Goal: Task Accomplishment & Management: Complete application form

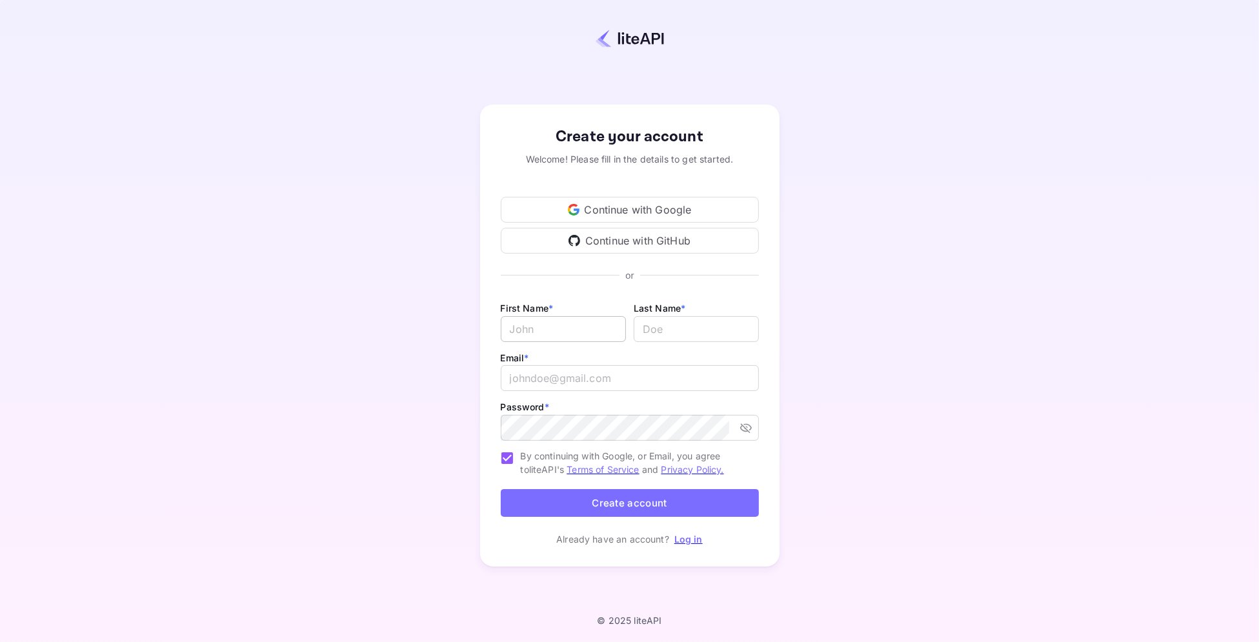
type input "[PERSON_NAME][EMAIL_ADDRESS][DOMAIN_NAME]"
click at [544, 325] on input "Email *" at bounding box center [563, 329] width 125 height 26
type input "Grupo"
type input "VDT"
paste input "[EMAIL_ADDRESS][DOMAIN_NAME]"
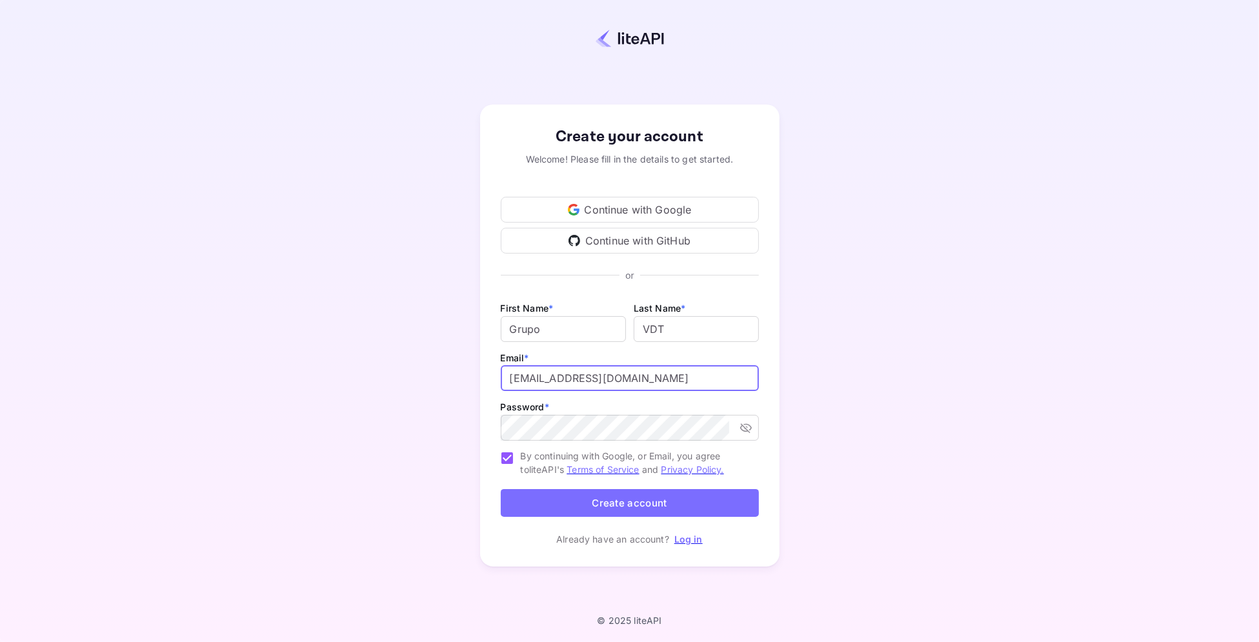
type input "[EMAIL_ADDRESS][DOMAIN_NAME]"
click at [690, 390] on input "[EMAIL_ADDRESS][DOMAIN_NAME]" at bounding box center [630, 378] width 258 height 26
click at [747, 432] on icon "toggle password visibility" at bounding box center [745, 429] width 12 height 10
click at [512, 202] on div "Continue with Google" at bounding box center [630, 210] width 258 height 26
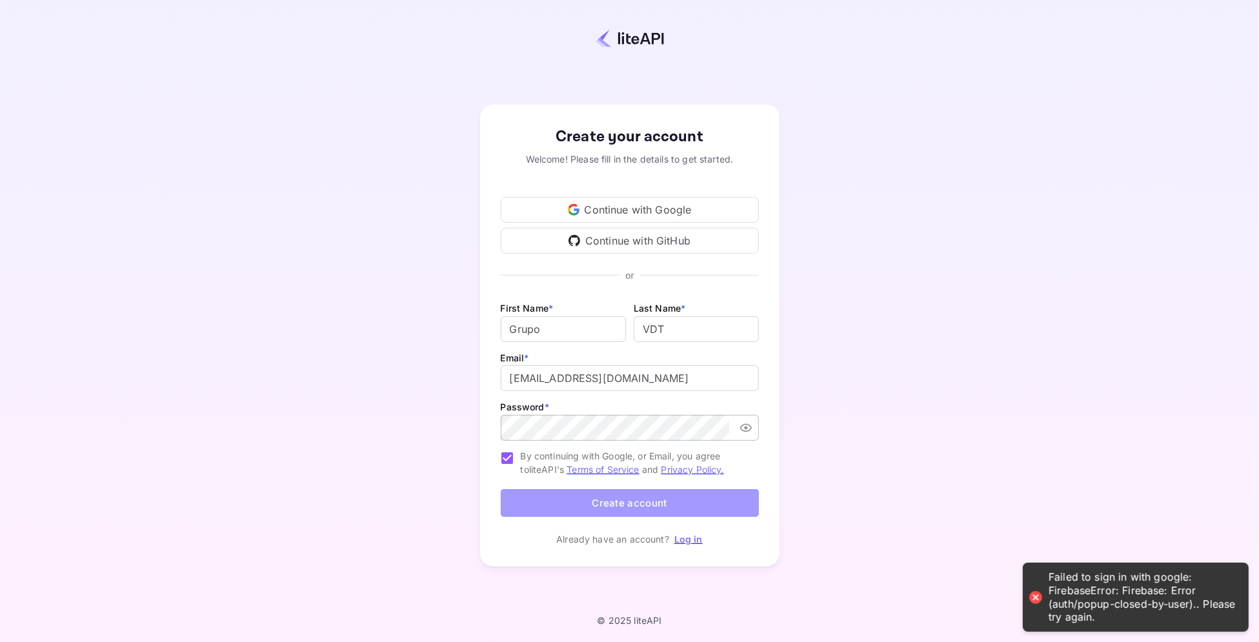
click at [653, 502] on button "Create account" at bounding box center [630, 503] width 258 height 28
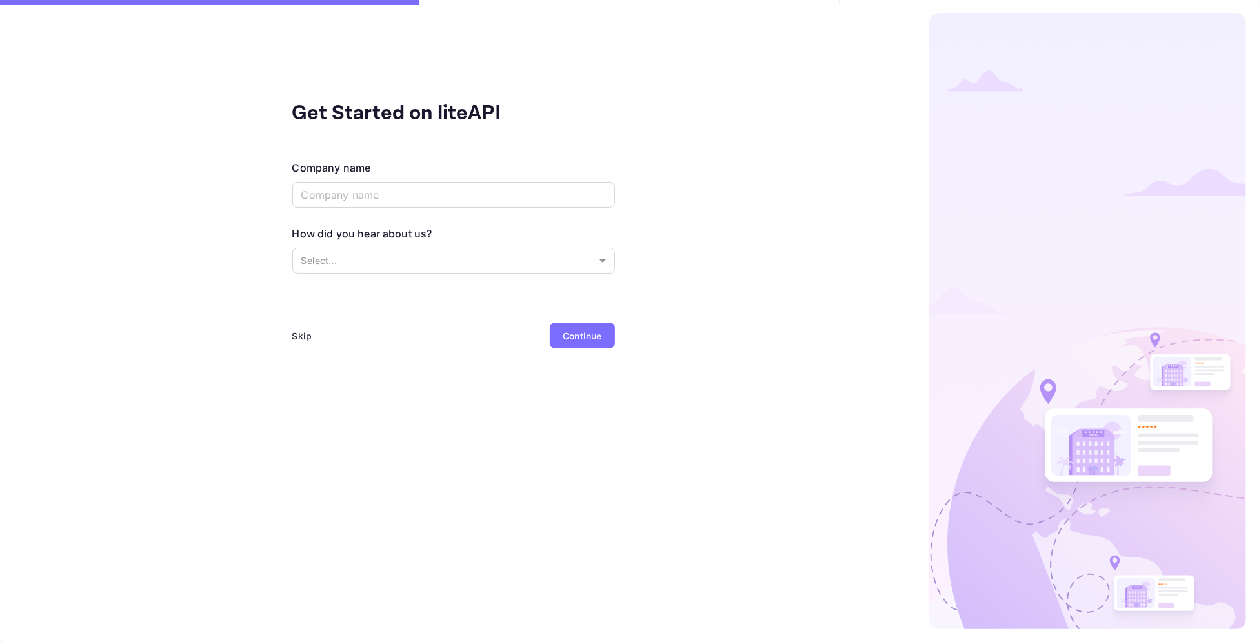
click at [301, 336] on div "Skip" at bounding box center [302, 336] width 20 height 14
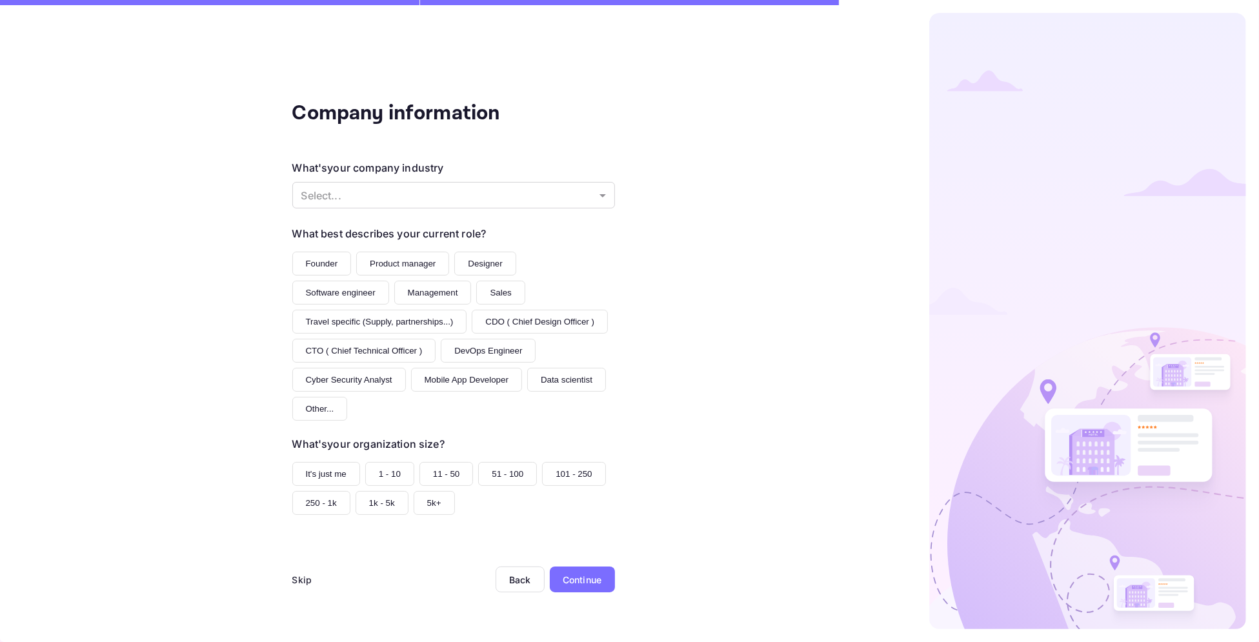
click at [297, 583] on div "Skip" at bounding box center [302, 580] width 20 height 14
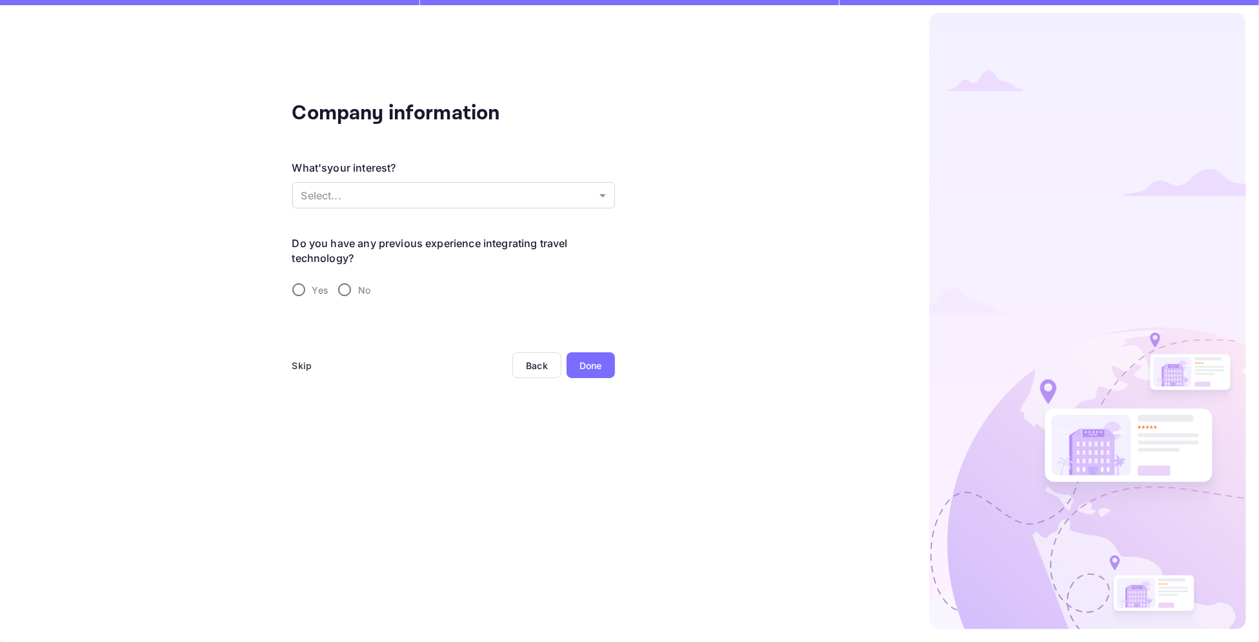
drag, startPoint x: 297, startPoint y: 376, endPoint x: 301, endPoint y: 364, distance: 13.1
click at [297, 376] on div "Skip" at bounding box center [302, 365] width 20 height 26
click at [301, 363] on div "Skip" at bounding box center [302, 366] width 20 height 14
click at [301, 361] on div "Skip" at bounding box center [302, 366] width 20 height 14
click at [582, 363] on div "Done" at bounding box center [590, 366] width 23 height 14
